Goal: Task Accomplishment & Management: Manage account settings

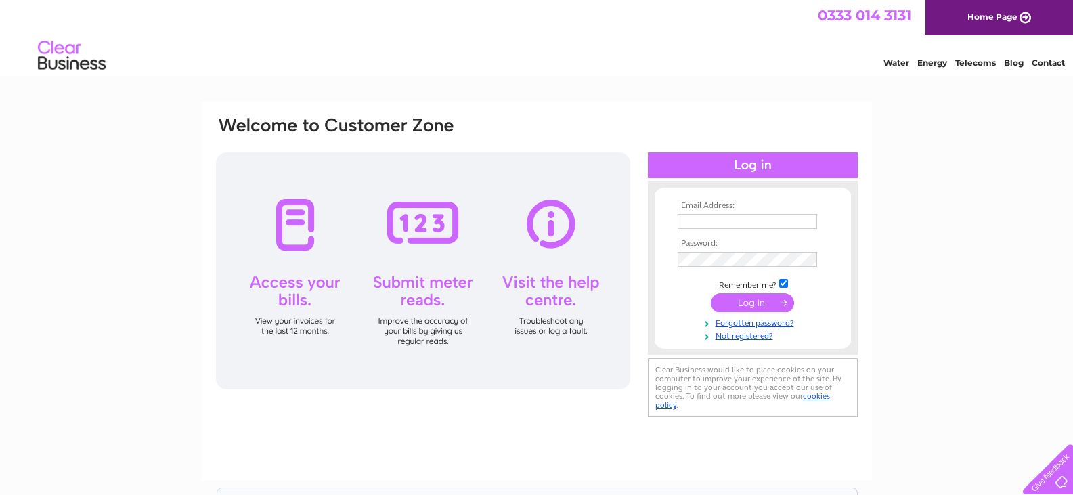
type input "bsaltdalva@aol.com"
click at [764, 306] on input "submit" at bounding box center [752, 302] width 83 height 19
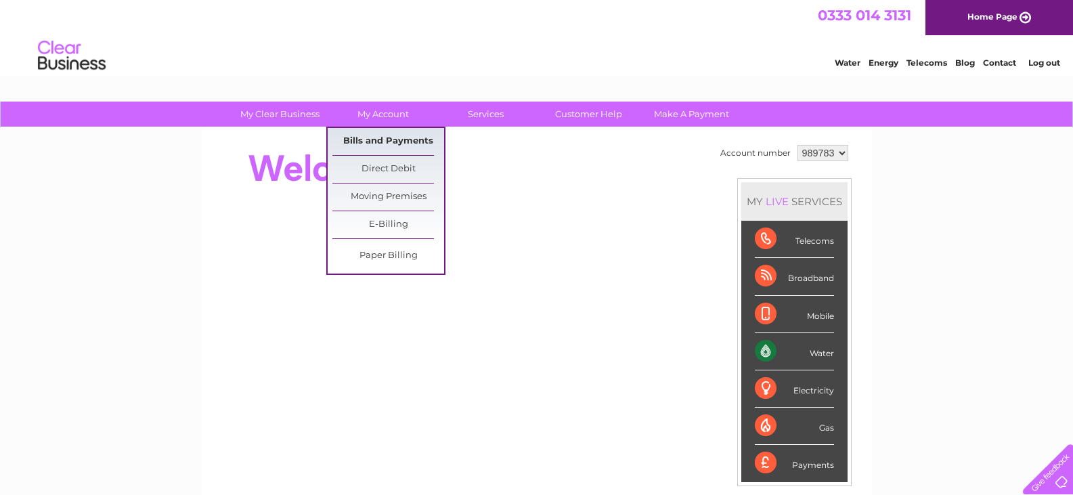
click at [398, 140] on link "Bills and Payments" at bounding box center [389, 141] width 112 height 27
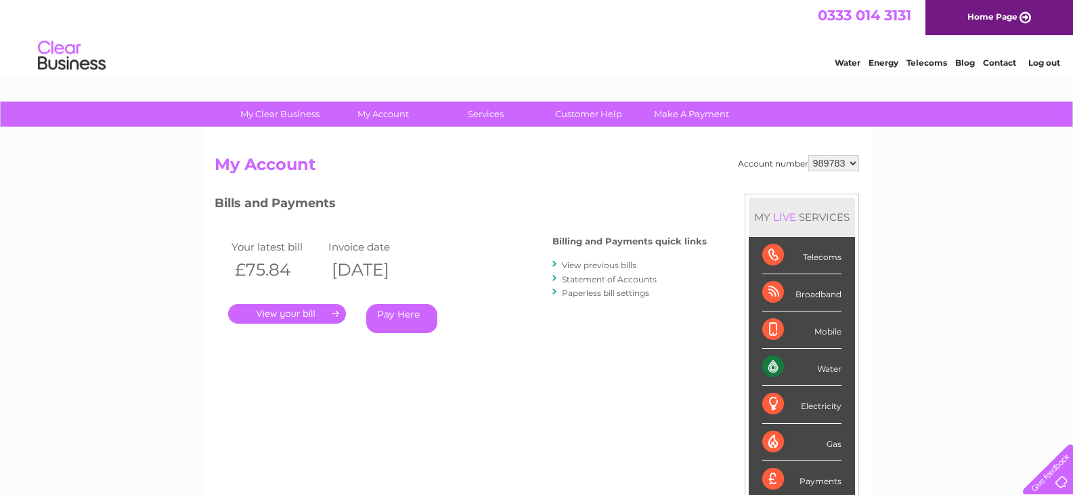
click at [274, 318] on link "." at bounding box center [287, 314] width 118 height 20
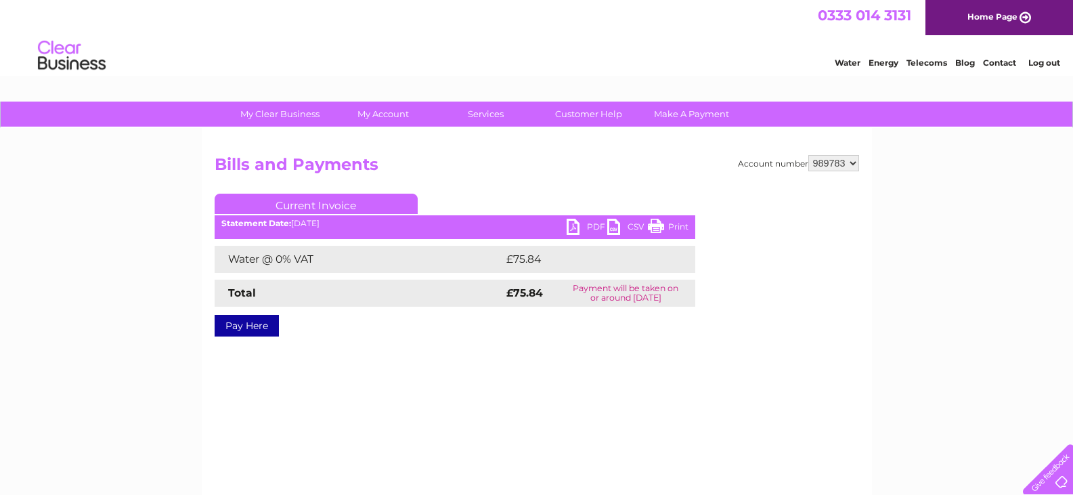
click at [576, 228] on link "PDF" at bounding box center [587, 229] width 41 height 20
click at [1051, 58] on link "Log out" at bounding box center [1045, 63] width 32 height 10
